Goal: Information Seeking & Learning: Learn about a topic

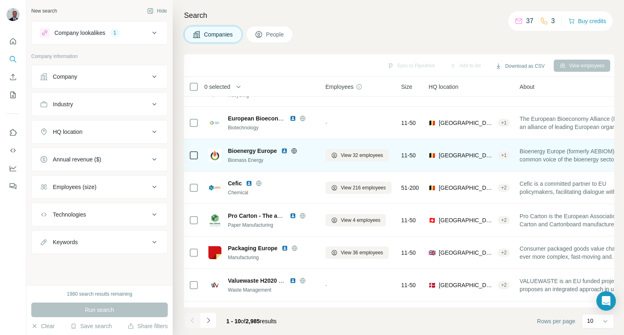
scroll to position [118, 0]
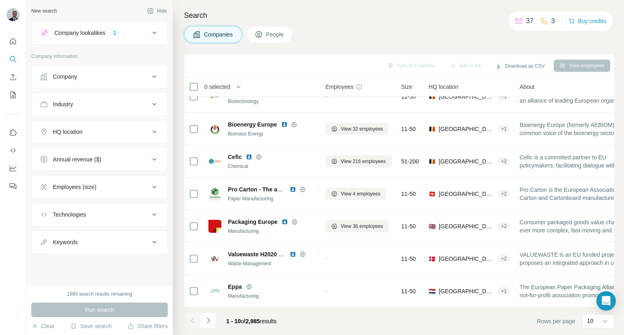
click at [128, 239] on div "Keywords" at bounding box center [95, 242] width 110 height 8
click at [98, 261] on input "text" at bounding box center [91, 262] width 103 height 15
type input "********"
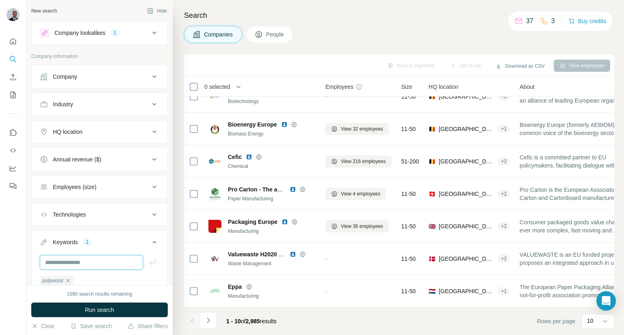
click at [80, 261] on input "text" at bounding box center [91, 262] width 103 height 15
type input "**********"
click at [149, 261] on icon "button" at bounding box center [153, 263] width 8 height 8
click at [91, 262] on input "text" at bounding box center [91, 262] width 103 height 15
type input "**********"
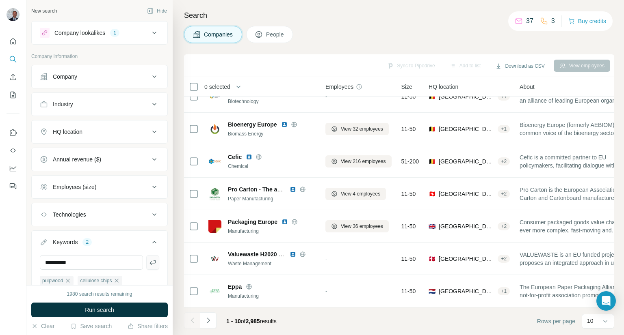
click at [149, 260] on icon "button" at bounding box center [153, 263] width 8 height 8
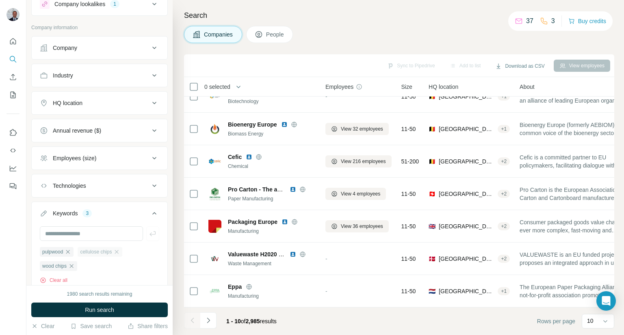
scroll to position [58, 0]
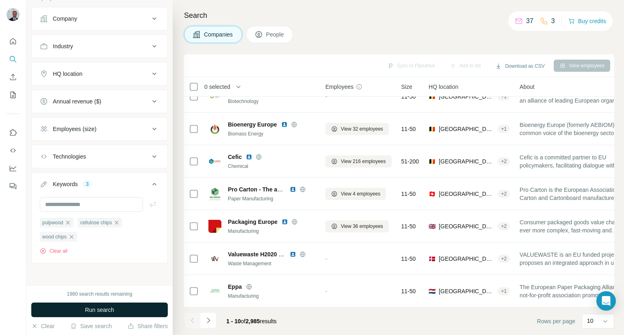
click at [142, 303] on button "Run search" at bounding box center [99, 310] width 136 height 15
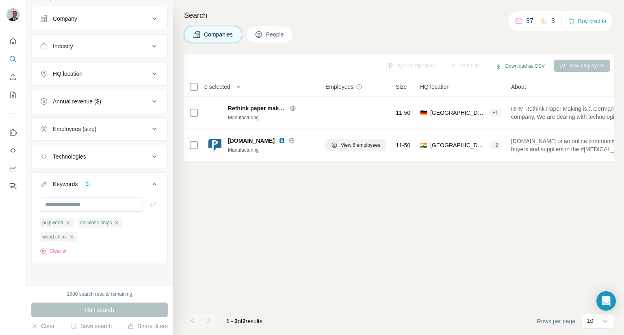
scroll to position [0, 0]
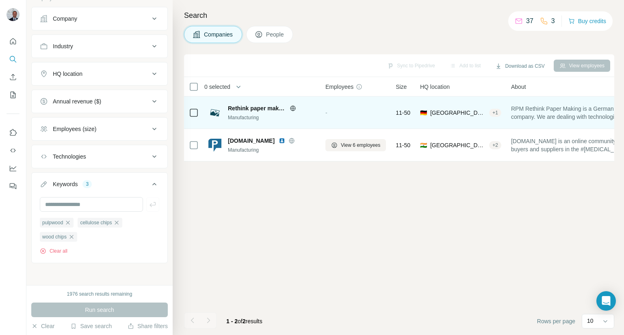
click at [251, 108] on span "Rethink paper making" at bounding box center [257, 108] width 58 height 8
click at [261, 103] on div "Rethink paper making Manufacturing" at bounding box center [261, 113] width 107 height 22
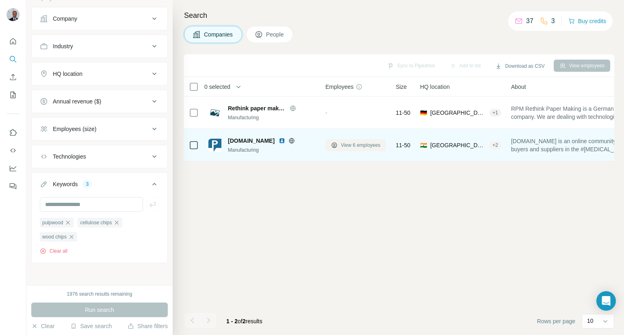
click at [361, 151] on button "View 6 employees" at bounding box center [355, 145] width 61 height 12
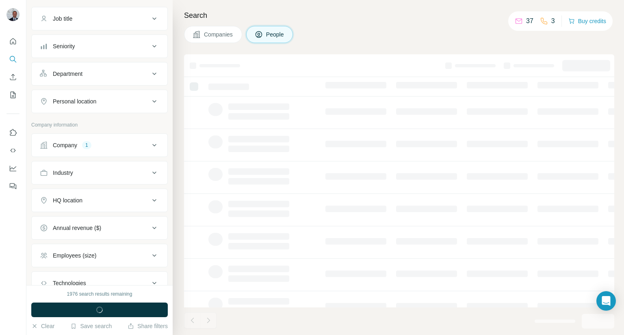
scroll to position [184, 0]
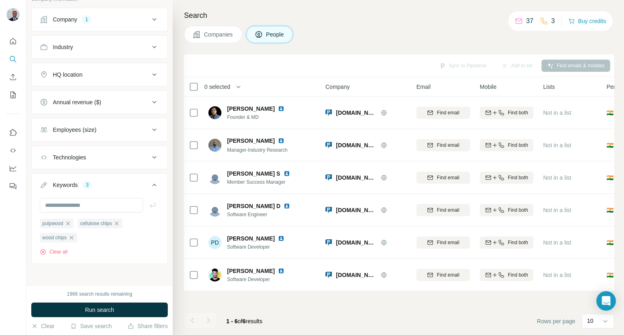
click at [211, 33] on span "Companies" at bounding box center [219, 34] width 30 height 8
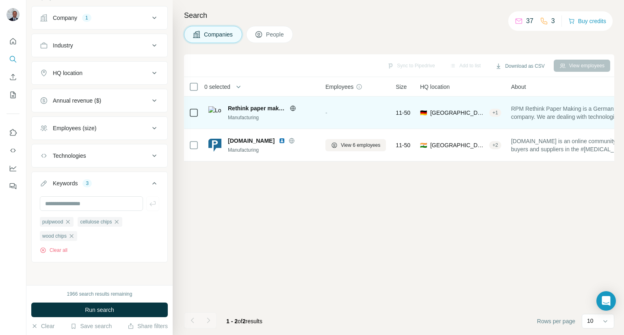
scroll to position [58, 0]
click at [257, 108] on span "Rethink paper making" at bounding box center [257, 108] width 58 height 8
click at [340, 122] on div "-" at bounding box center [355, 113] width 61 height 22
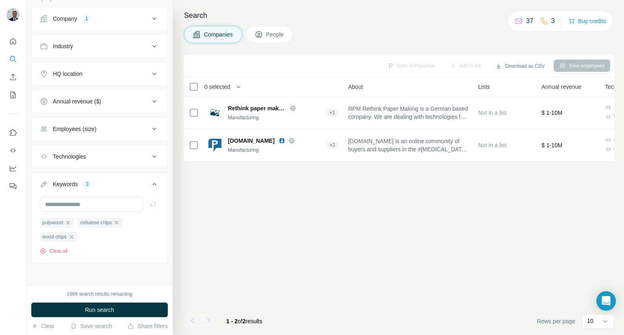
scroll to position [0, 161]
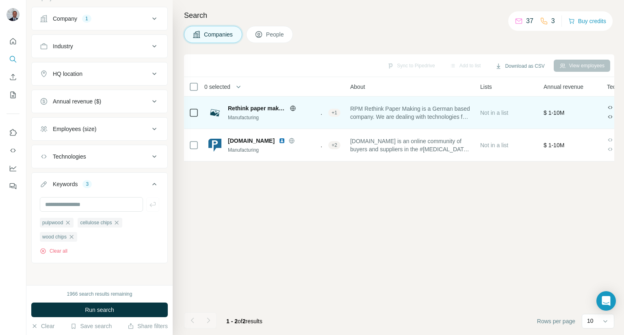
click at [432, 116] on span "RPM Rethink Paper Making is a German based company. We are dealing with technol…" at bounding box center [410, 113] width 120 height 16
click at [450, 117] on span "RPM Rethink Paper Making is a German based company. We are dealing with technol…" at bounding box center [410, 113] width 120 height 16
click at [460, 117] on span "RPM Rethink Paper Making is a German based company. We are dealing with technol…" at bounding box center [410, 113] width 120 height 16
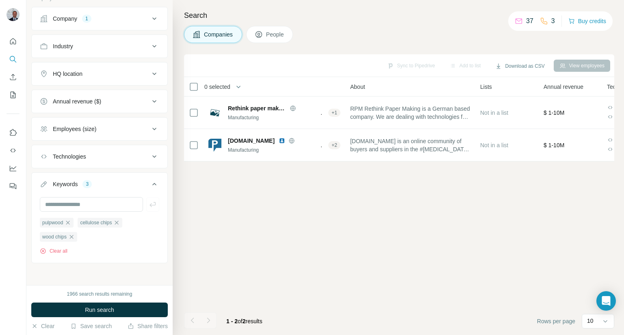
click at [365, 84] on span "About" at bounding box center [357, 87] width 15 height 8
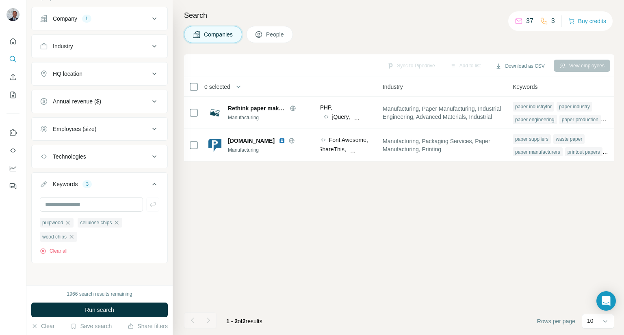
scroll to position [0, 545]
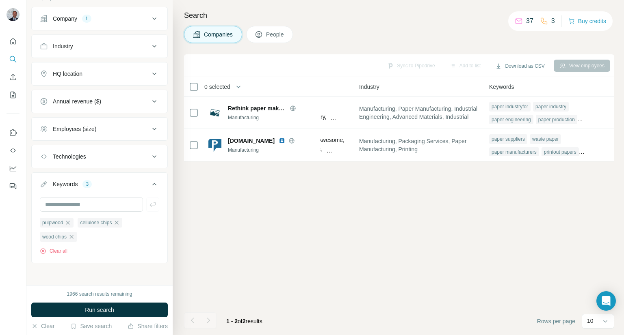
click at [387, 212] on div "Sync to Pipedrive Add to list Download as CSV View employees 0 selected Compani…" at bounding box center [399, 194] width 430 height 281
